Goal: Transaction & Acquisition: Subscribe to service/newsletter

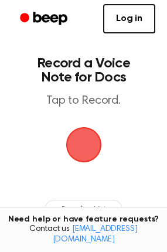
click at [81, 141] on span "button" at bounding box center [84, 145] width 38 height 38
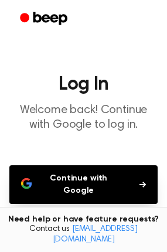
click at [50, 15] on icon "Beep" at bounding box center [45, 18] width 50 height 17
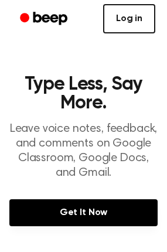
click at [119, 19] on link "Log in" at bounding box center [129, 18] width 52 height 29
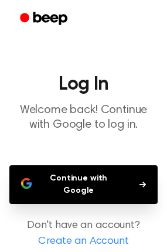
click at [52, 20] on icon "Beep" at bounding box center [50, 18] width 34 height 13
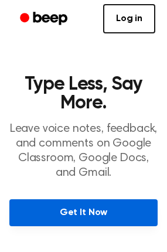
click at [85, 211] on link "Get It Now" at bounding box center [83, 212] width 148 height 27
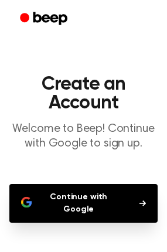
click at [86, 200] on button "Continue with Google" at bounding box center [83, 203] width 148 height 39
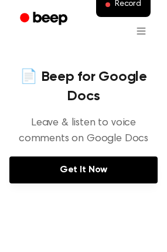
scroll to position [507, 0]
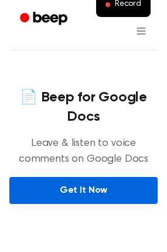
click at [82, 180] on link "Get It Now" at bounding box center [83, 190] width 148 height 27
